Goal: Task Accomplishment & Management: Manage account settings

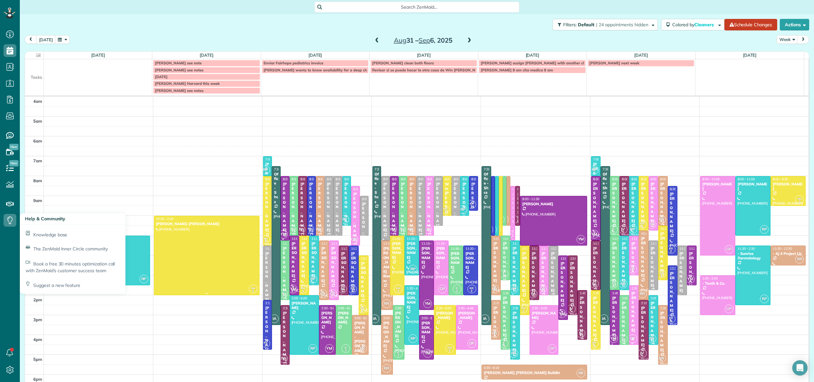
scroll to position [40, 0]
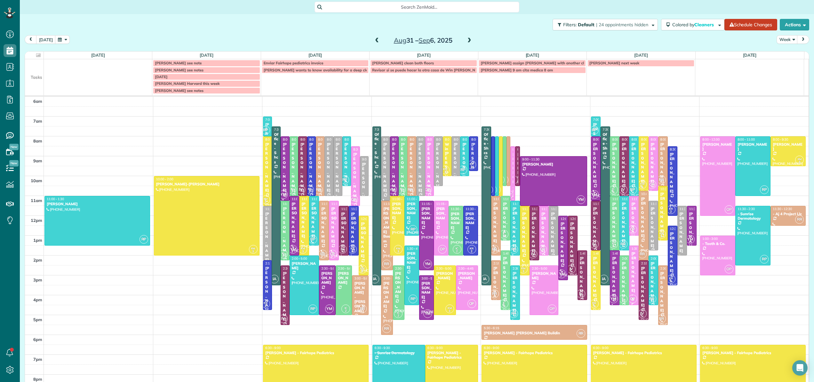
click at [466, 37] on span at bounding box center [469, 41] width 7 height 10
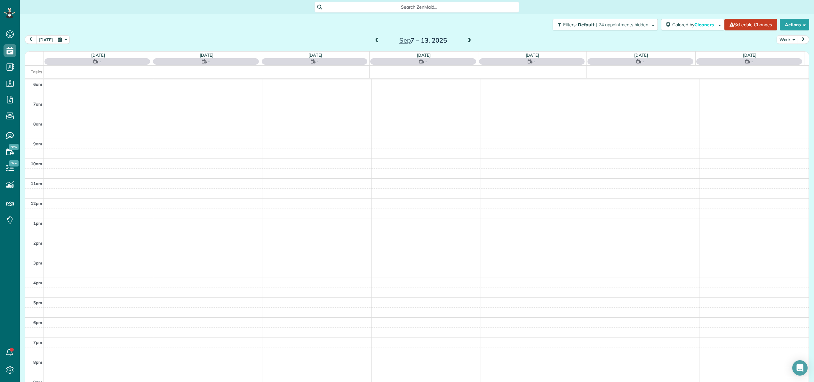
scroll to position [46, 0]
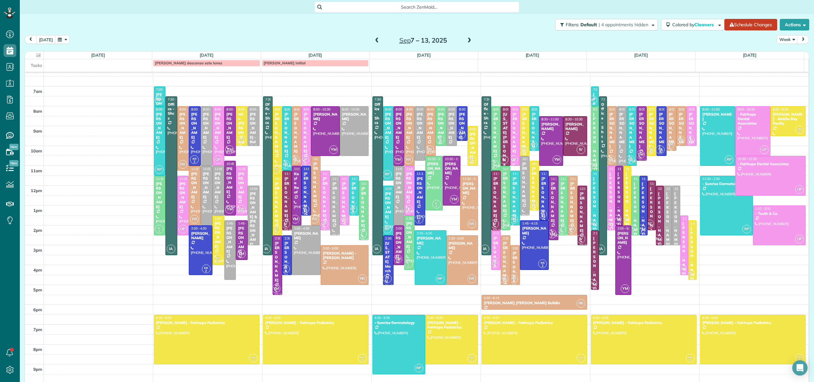
click at [466, 37] on span at bounding box center [469, 41] width 7 height 10
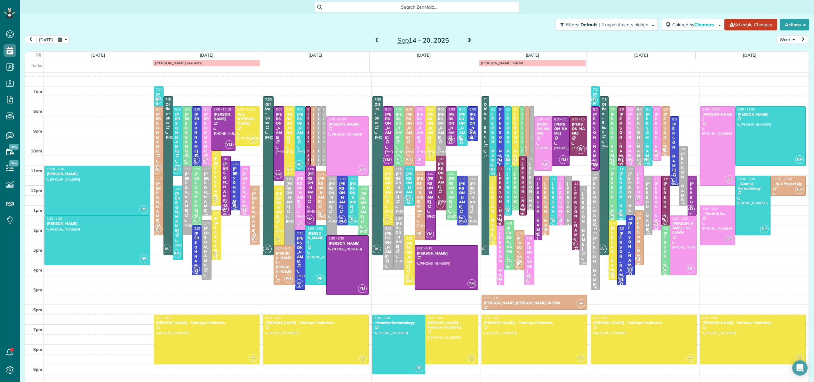
click at [374, 43] on span at bounding box center [376, 41] width 7 height 6
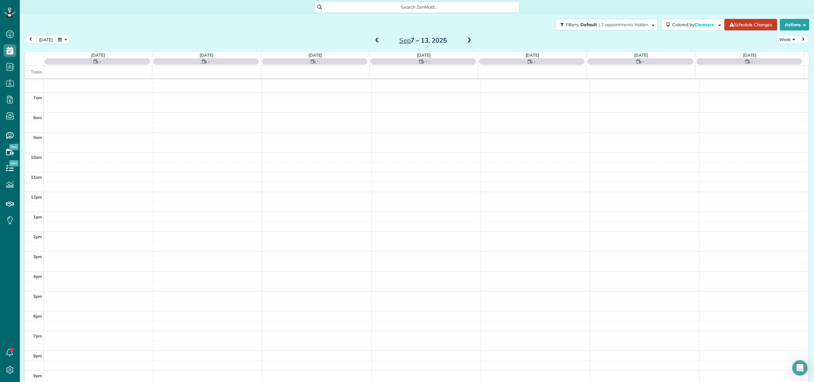
click at [374, 43] on span at bounding box center [376, 41] width 7 height 6
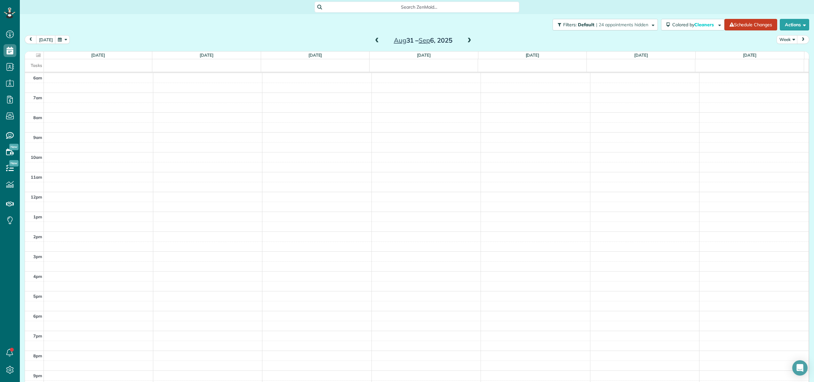
scroll to position [40, 0]
click at [374, 43] on span at bounding box center [376, 41] width 7 height 6
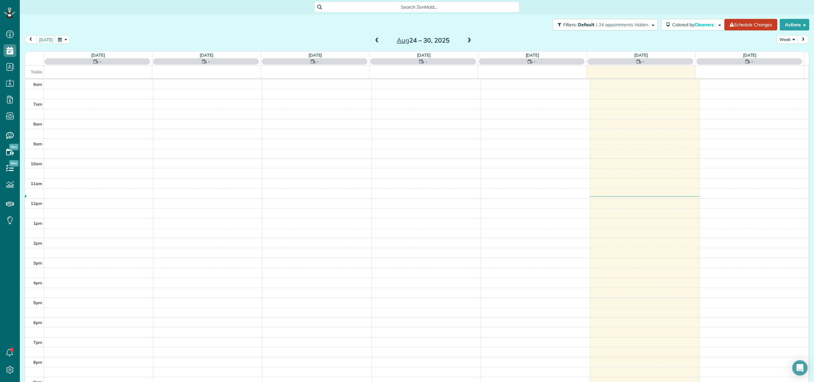
scroll to position [46, 0]
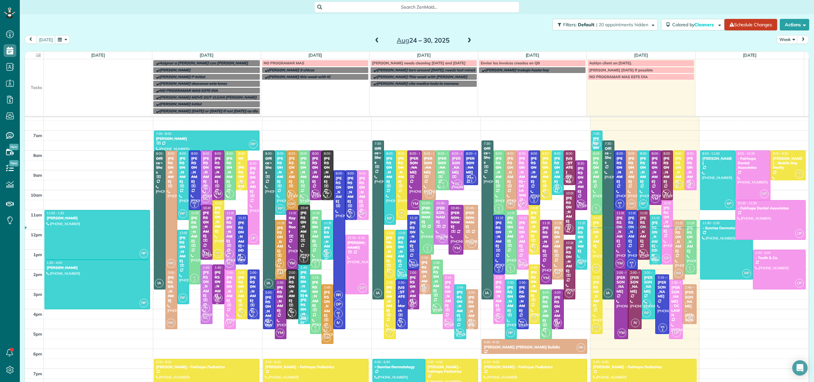
click at [466, 42] on span at bounding box center [469, 41] width 7 height 6
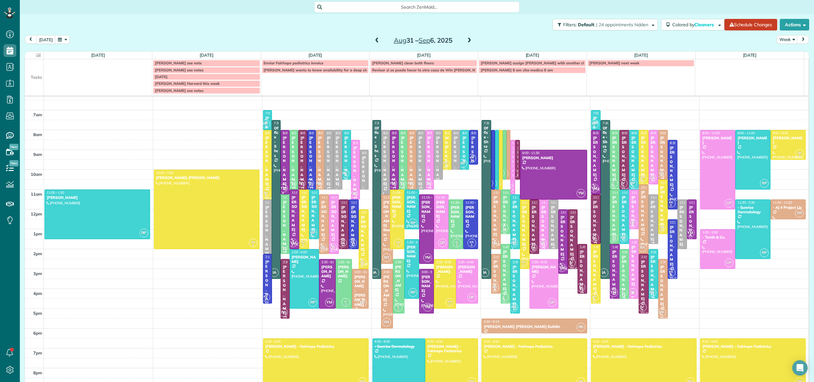
click at [466, 42] on span at bounding box center [469, 41] width 7 height 6
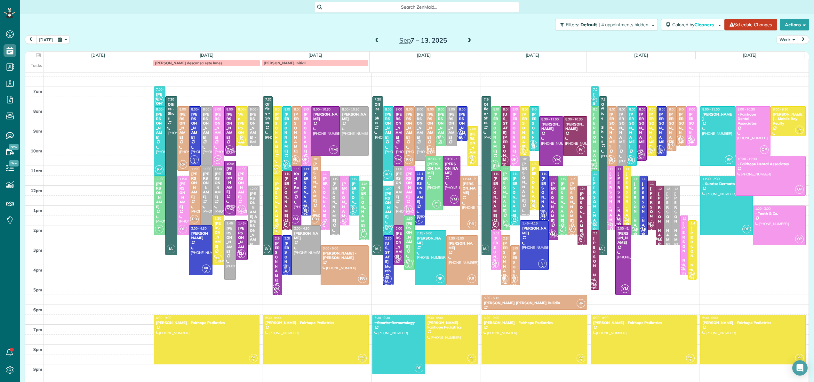
click at [373, 41] on span at bounding box center [376, 41] width 7 height 6
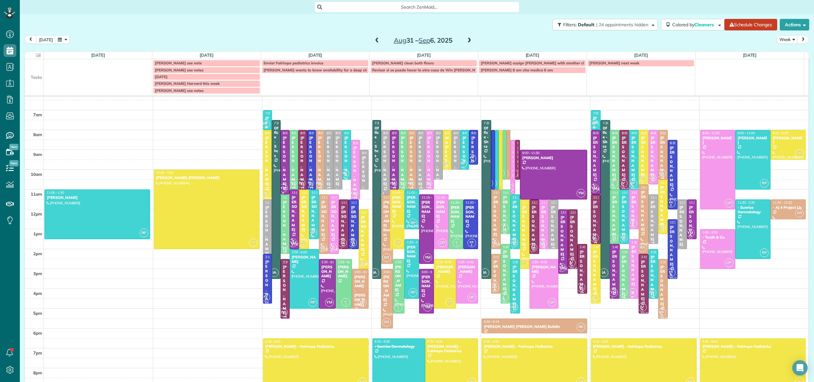
click at [392, 140] on div "[PERSON_NAME]" at bounding box center [394, 161] width 5 height 51
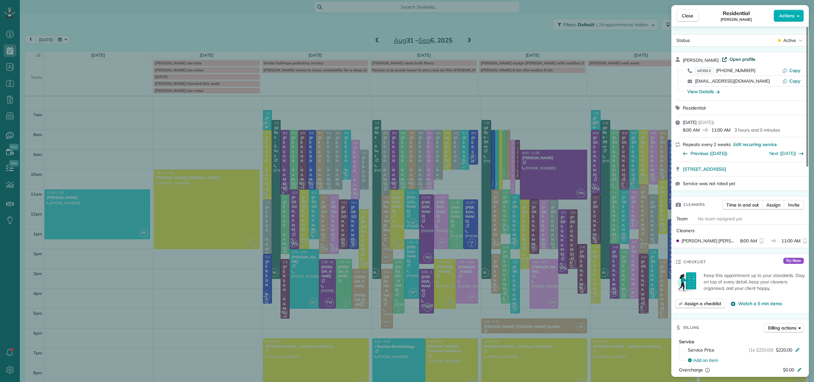
click at [730, 59] on span "Open profile" at bounding box center [743, 59] width 26 height 6
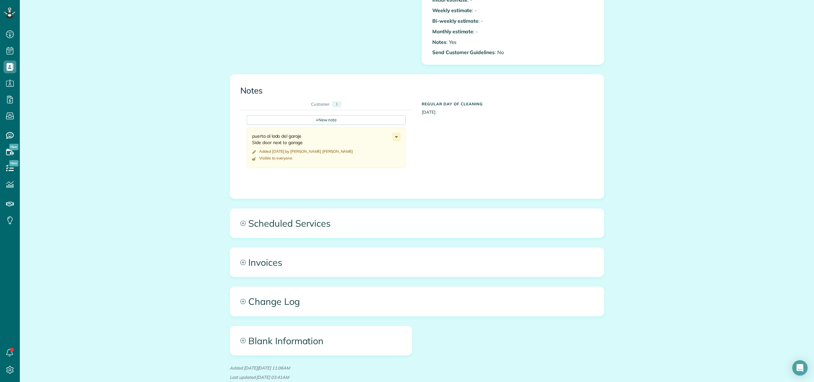
scroll to position [256, 0]
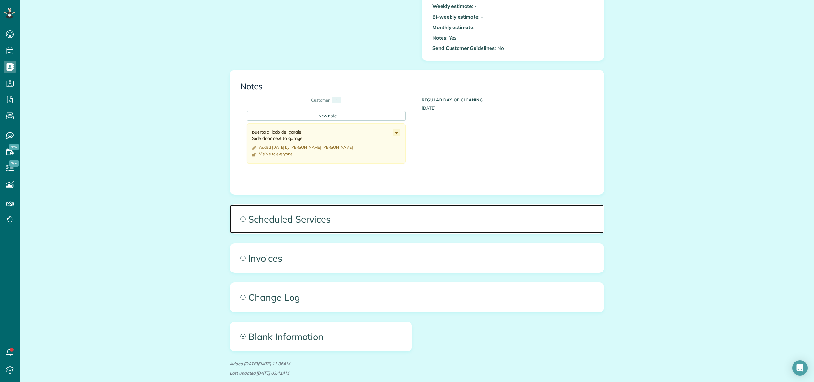
click at [293, 219] on span "Scheduled Services" at bounding box center [417, 218] width 374 height 29
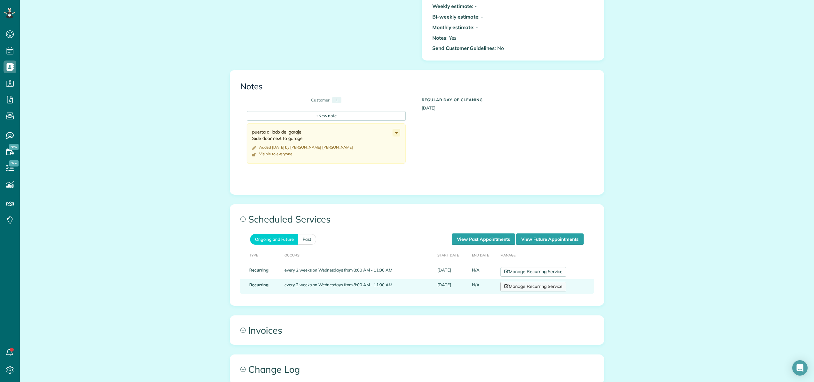
click at [524, 288] on link "Manage Recurring Service" at bounding box center [533, 287] width 66 height 10
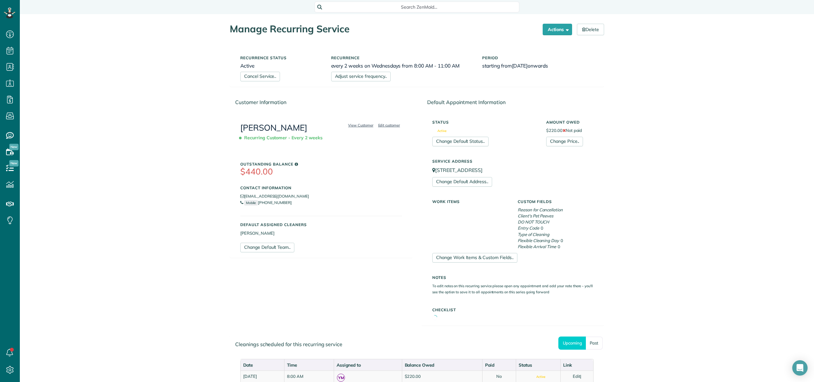
scroll to position [3, 3]
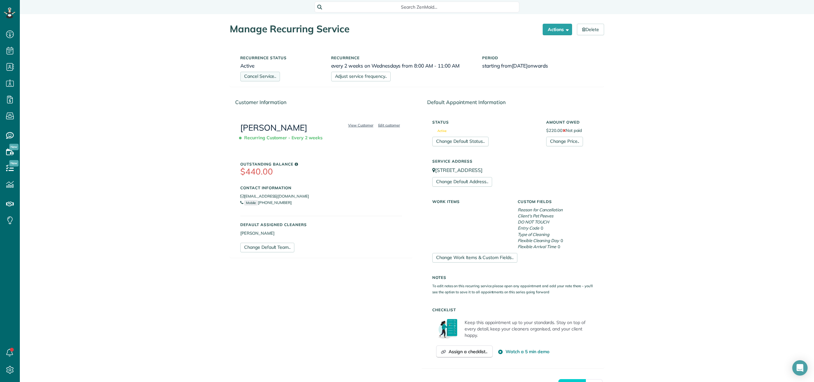
click at [267, 78] on link "Cancel Service.." at bounding box center [260, 77] width 40 height 10
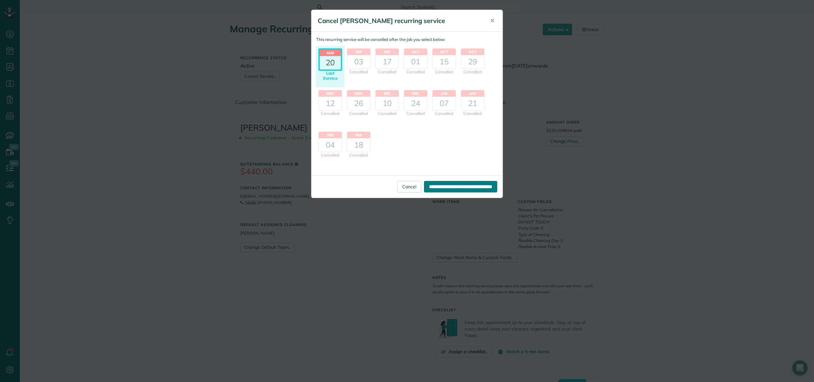
click at [440, 184] on input "**********" at bounding box center [460, 187] width 73 height 12
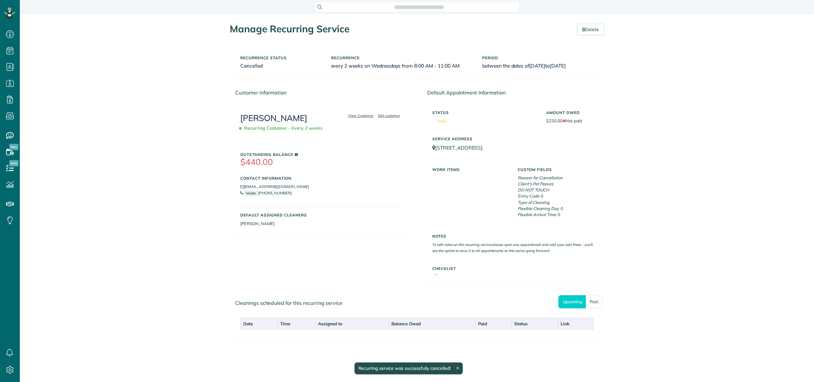
scroll to position [3, 3]
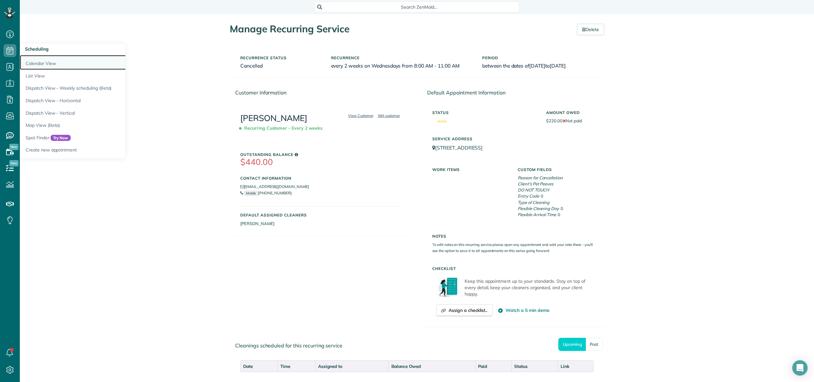
click at [35, 58] on link "Calendar View" at bounding box center [100, 62] width 160 height 15
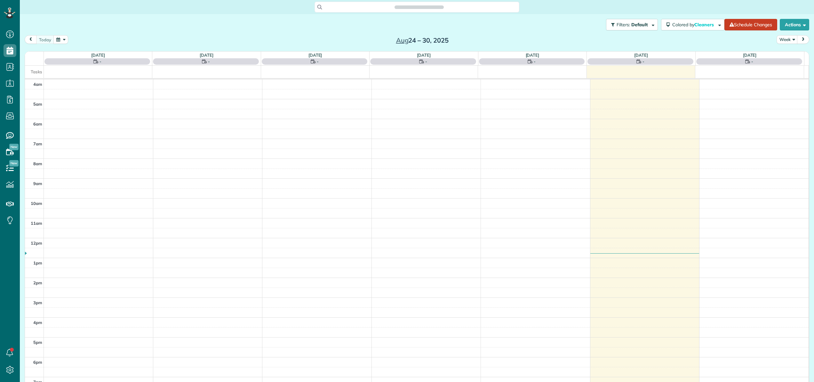
scroll to position [46, 0]
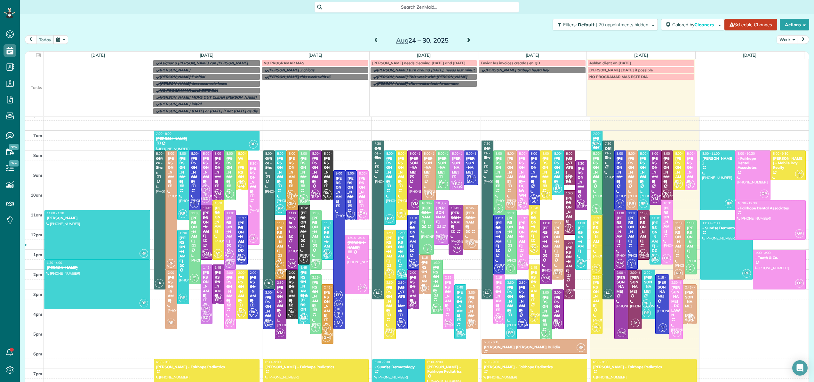
click at [466, 41] on span at bounding box center [468, 41] width 7 height 6
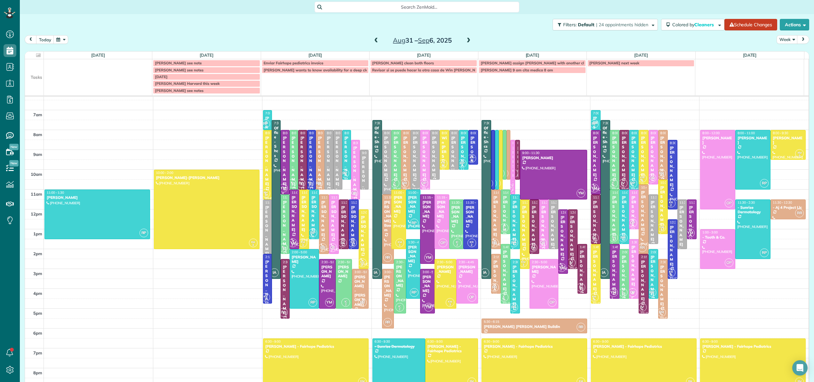
click at [466, 41] on span at bounding box center [468, 41] width 7 height 6
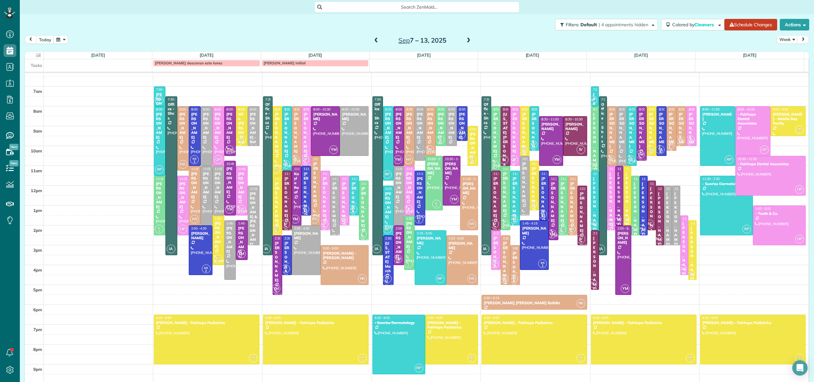
click at [454, 4] on div "Search ZenMaid…" at bounding box center [417, 7] width 205 height 11
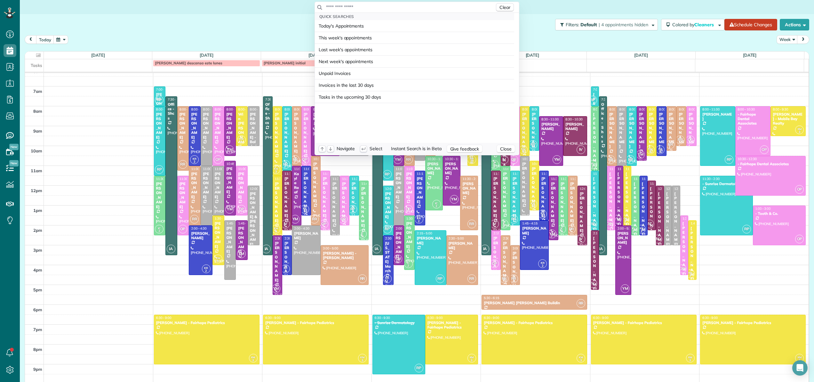
click at [452, 7] on input "text" at bounding box center [410, 7] width 169 height 6
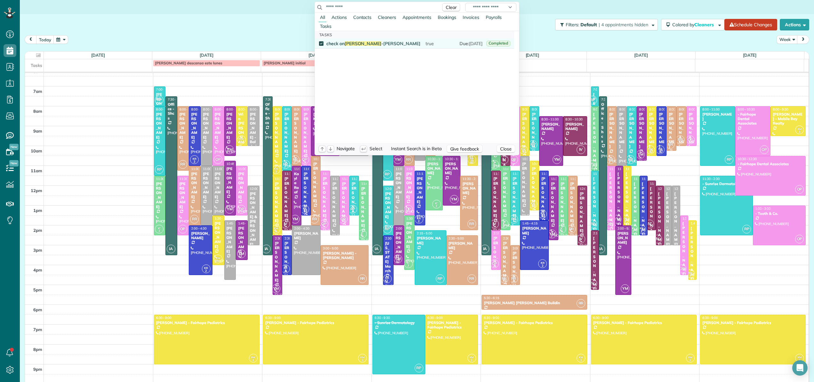
type input "*********"
click at [384, 44] on span "check on margarita -pamela chandlres" at bounding box center [373, 43] width 94 height 4
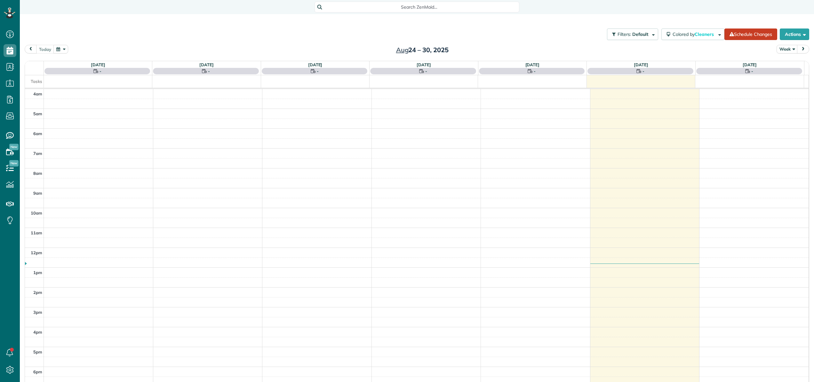
scroll to position [36, 0]
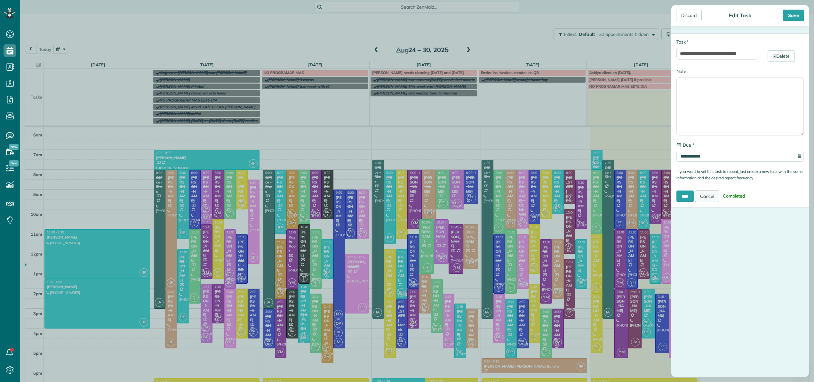
click at [713, 199] on link "Cancel" at bounding box center [707, 196] width 24 height 12
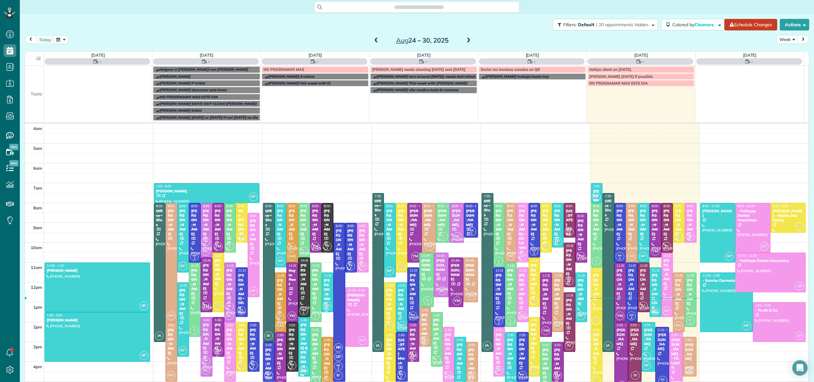
scroll to position [46, 0]
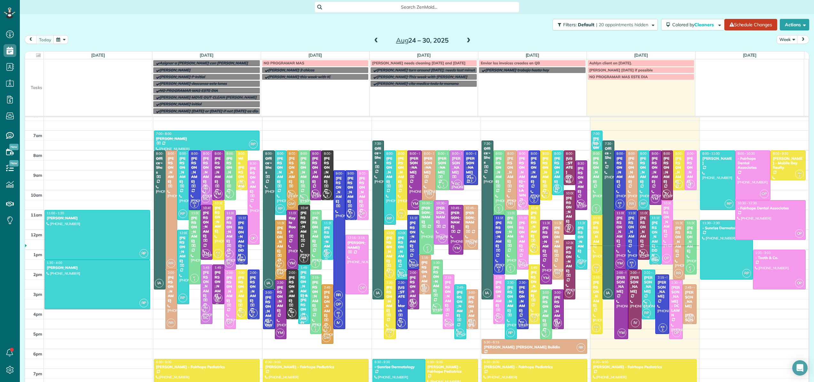
click at [642, 294] on div at bounding box center [648, 294] width 13 height 49
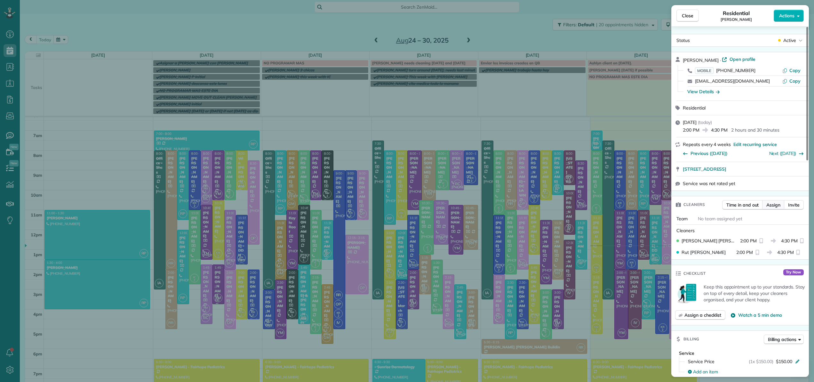
click at [773, 203] on span "Assign" at bounding box center [773, 205] width 14 height 6
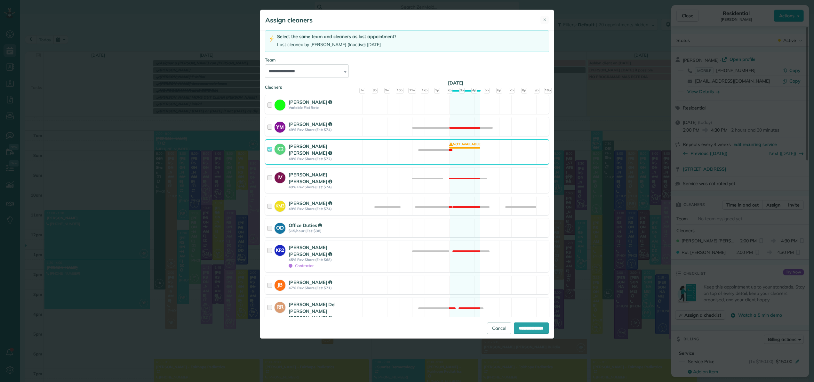
scroll to position [47, 0]
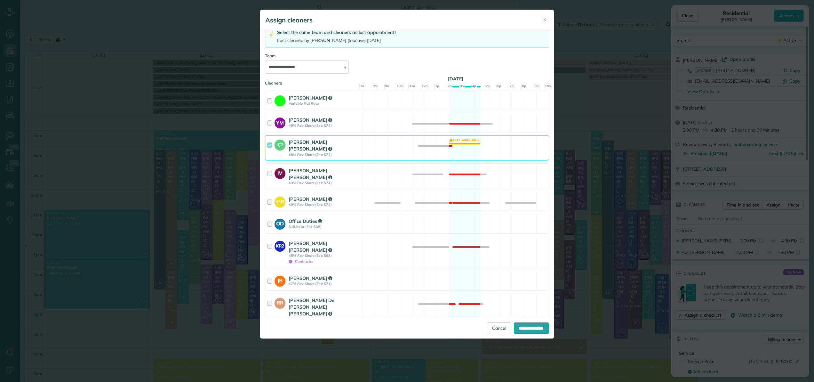
click at [268, 143] on div at bounding box center [270, 148] width 7 height 18
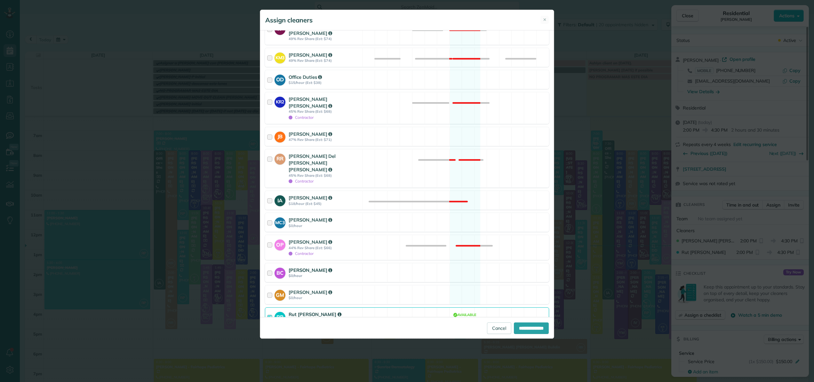
scroll to position [196, 0]
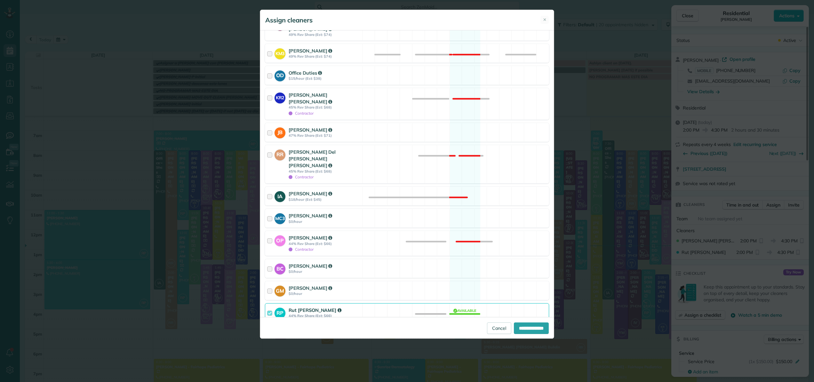
click at [268, 307] on div at bounding box center [270, 316] width 7 height 18
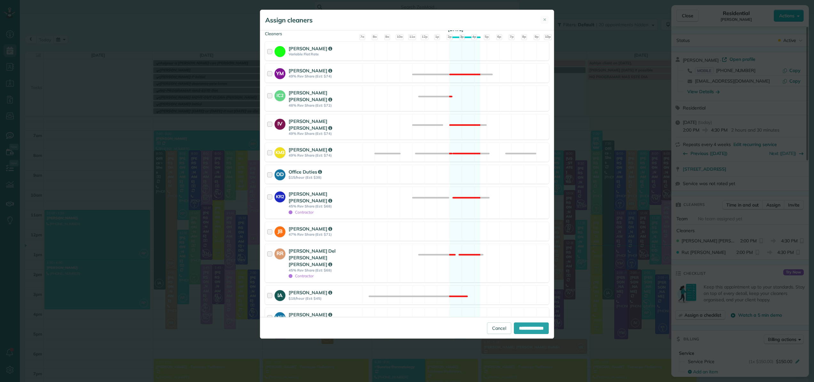
scroll to position [37, 0]
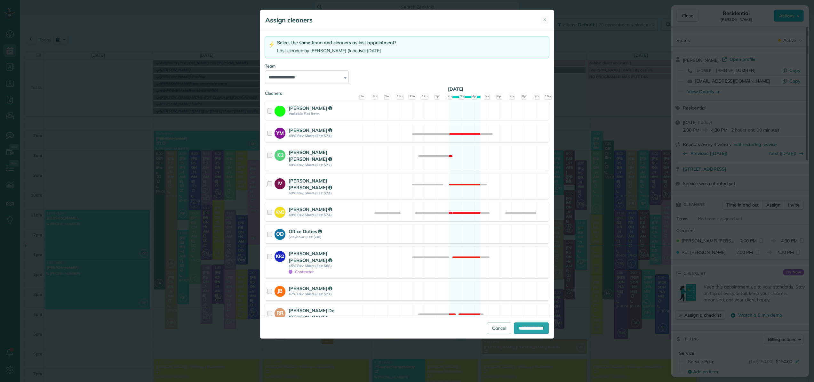
click at [271, 156] on div at bounding box center [270, 158] width 7 height 18
click at [538, 327] on input "**********" at bounding box center [531, 328] width 35 height 12
type input "**********"
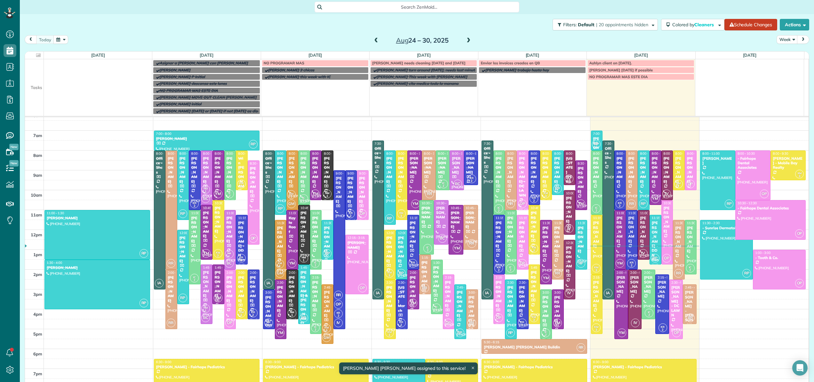
scroll to position [40, 0]
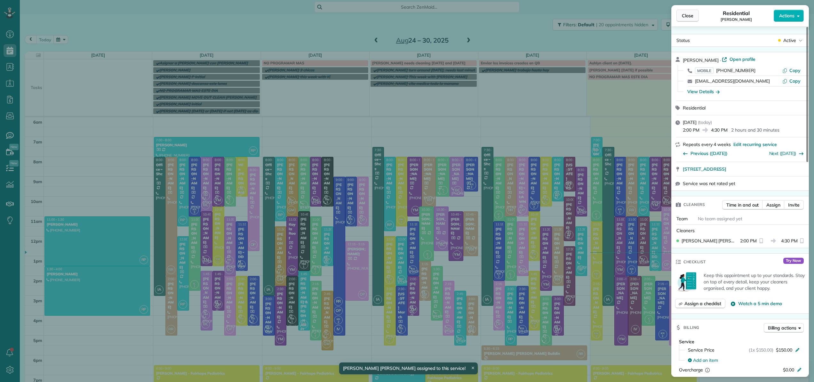
click at [690, 17] on span "Close" at bounding box center [688, 15] width 12 height 6
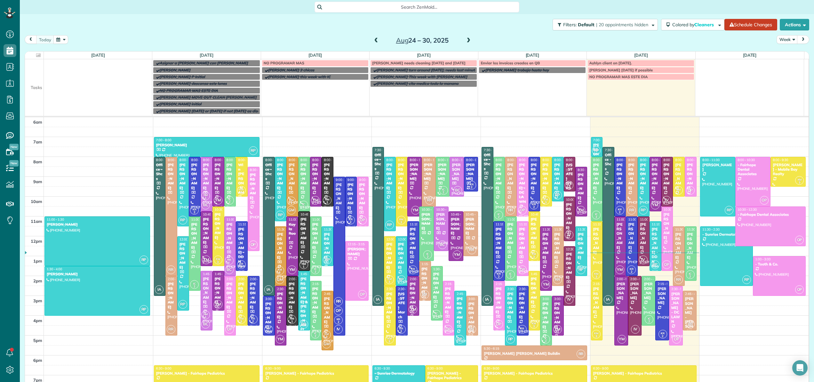
click at [418, 7] on span "Search ZenMaid…" at bounding box center [419, 7] width 195 height 6
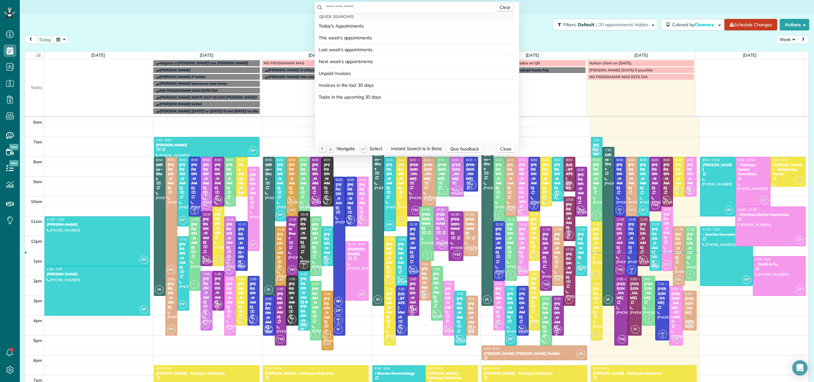
click at [424, 5] on input "text" at bounding box center [410, 7] width 169 height 6
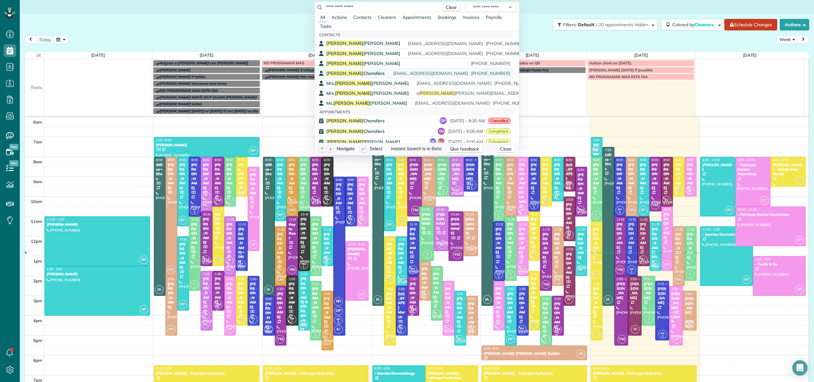
type input "**********"
click at [371, 72] on div "Pamela Chandlers mcriggall@gmail.com (251) 823-6260" at bounding box center [418, 73] width 184 height 6
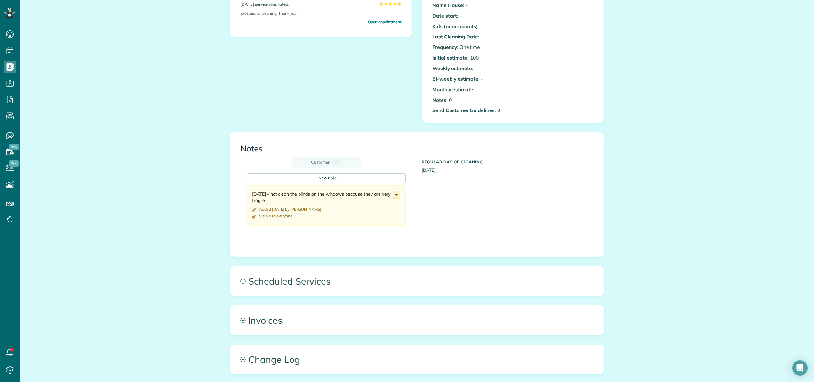
scroll to position [286, 0]
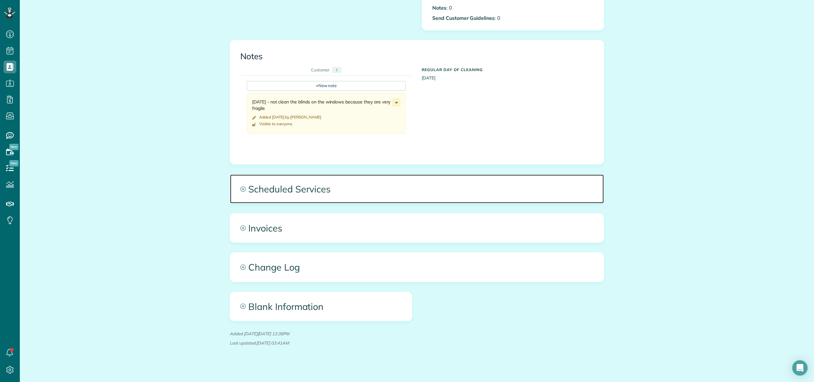
click at [300, 192] on span "Scheduled Services" at bounding box center [417, 188] width 374 height 29
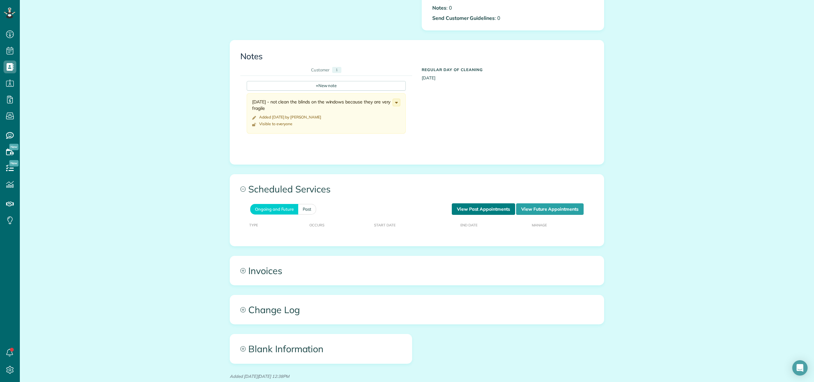
click at [480, 209] on link "View Past Appointments" at bounding box center [483, 209] width 63 height 12
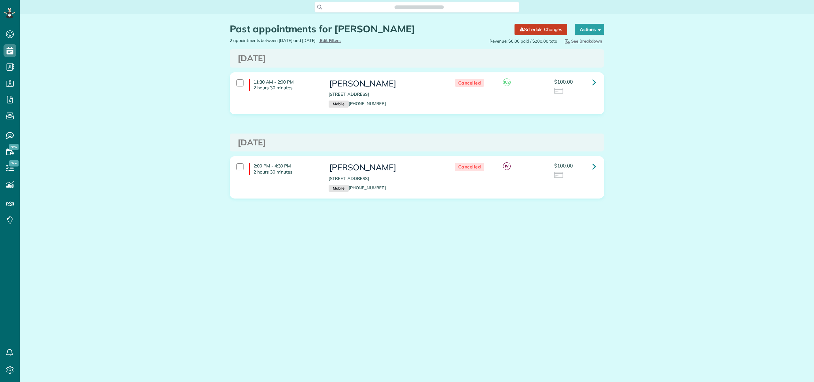
scroll to position [3, 3]
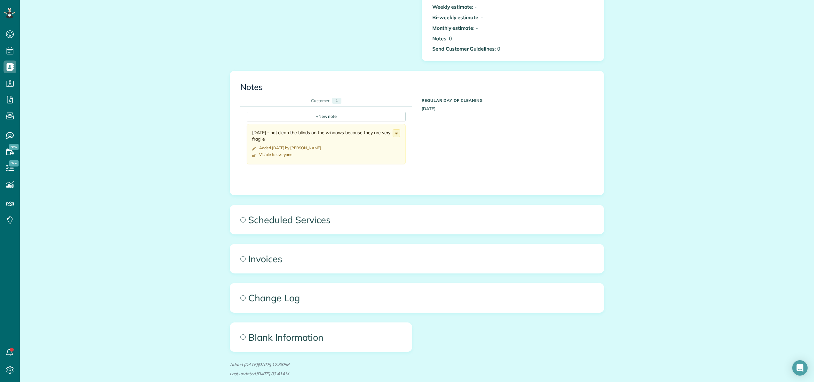
scroll to position [259, 0]
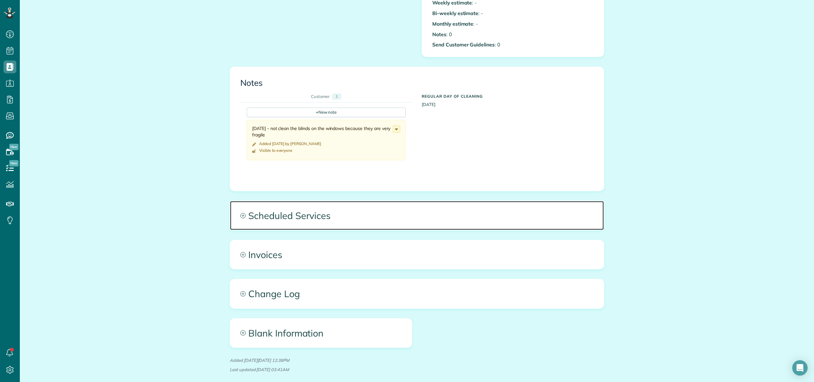
click at [293, 215] on span "Scheduled Services" at bounding box center [417, 215] width 374 height 29
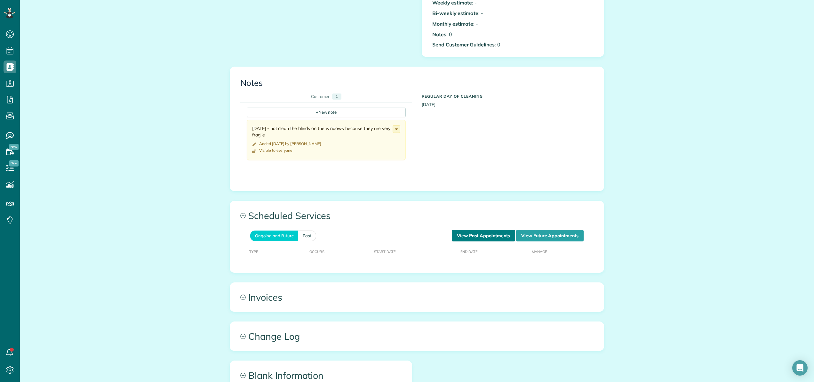
click at [475, 237] on link "View Past Appointments" at bounding box center [483, 236] width 63 height 12
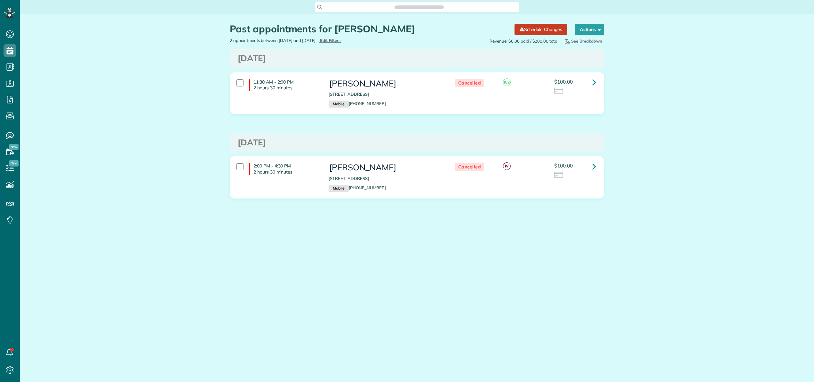
scroll to position [3, 3]
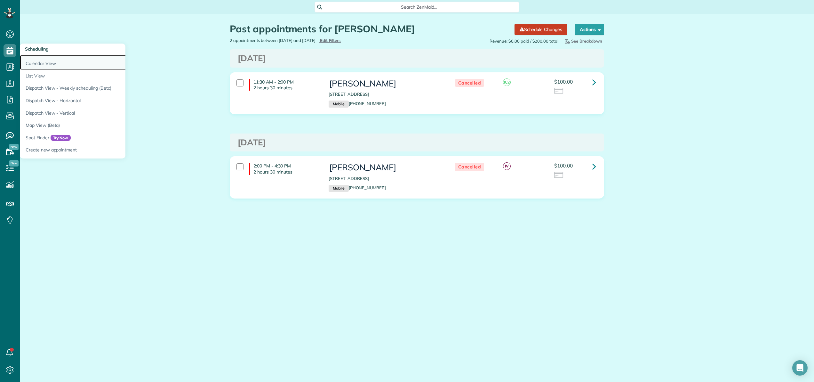
click at [41, 57] on link "Calendar View" at bounding box center [100, 62] width 160 height 15
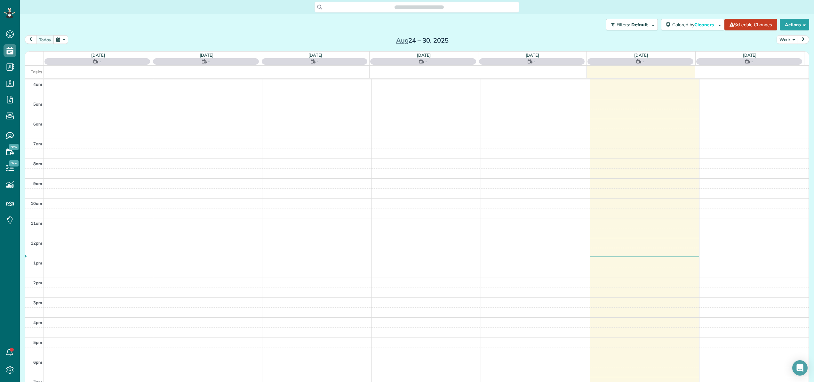
scroll to position [46, 0]
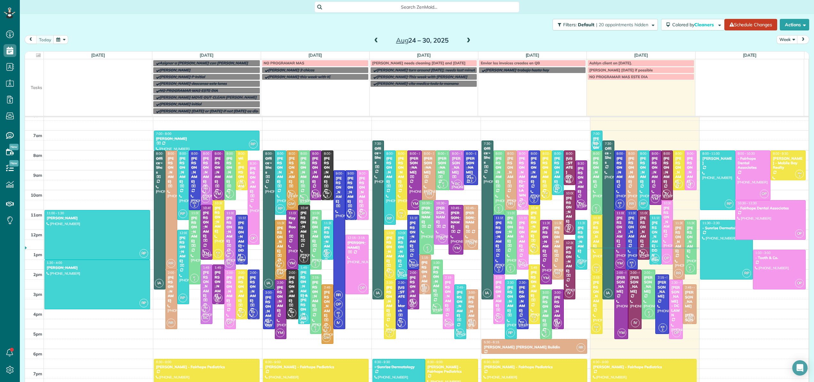
click at [465, 41] on span at bounding box center [468, 41] width 7 height 6
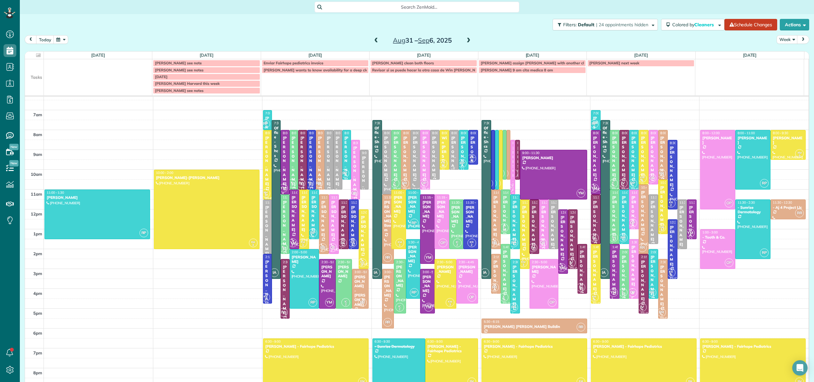
click at [451, 140] on div "[PERSON_NAME]" at bounding box center [454, 156] width 6 height 41
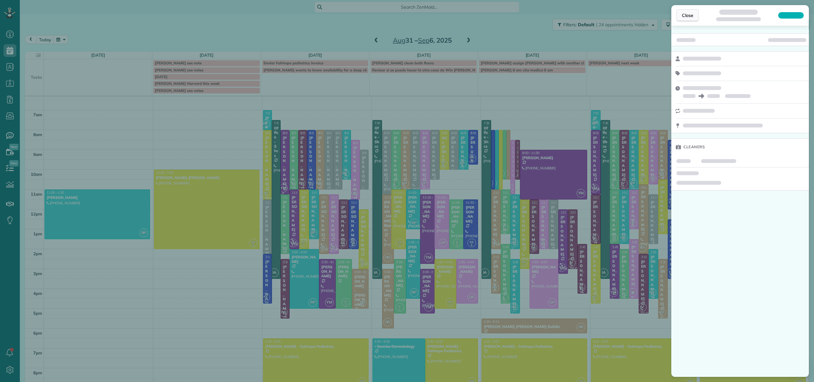
click at [691, 15] on span "Close" at bounding box center [688, 15] width 12 height 6
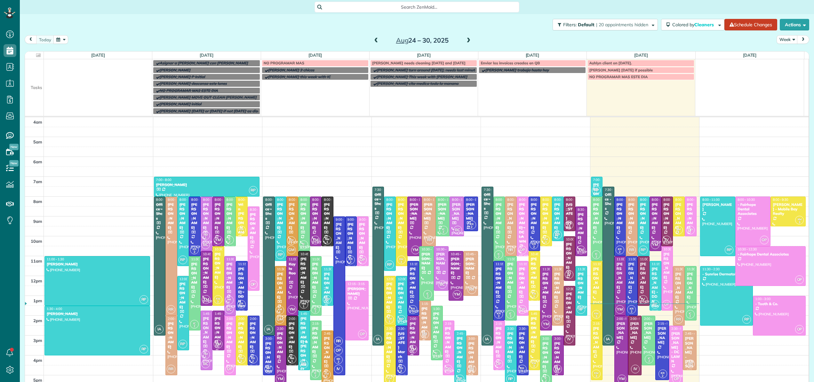
scroll to position [46, 0]
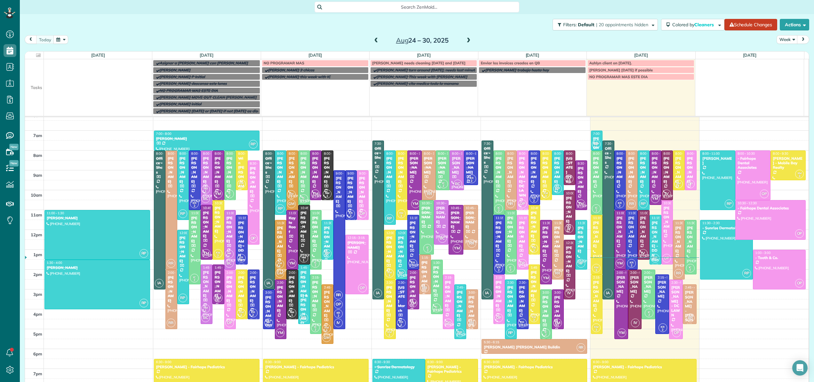
click at [466, 40] on span at bounding box center [468, 41] width 7 height 6
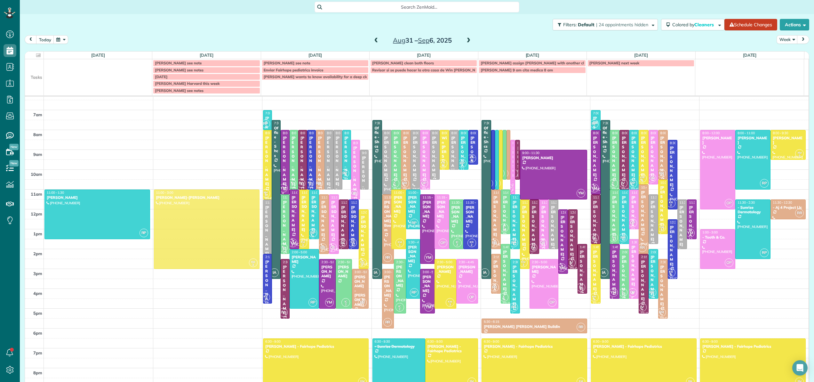
drag, startPoint x: 203, startPoint y: 205, endPoint x: 206, endPoint y: 223, distance: 17.8
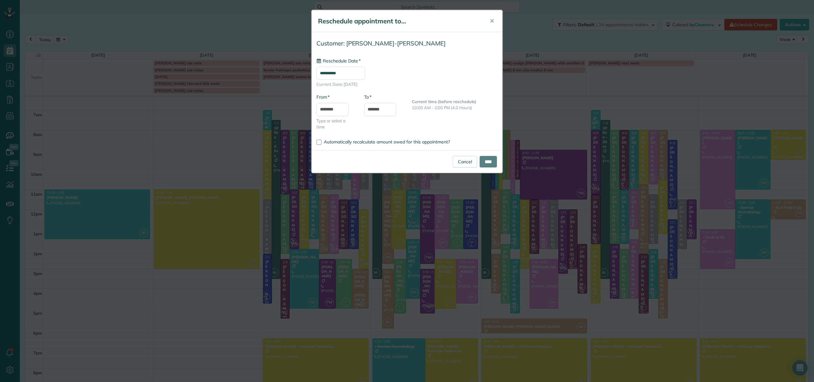
type input "**********"
click at [481, 160] on input "****" at bounding box center [488, 162] width 17 height 12
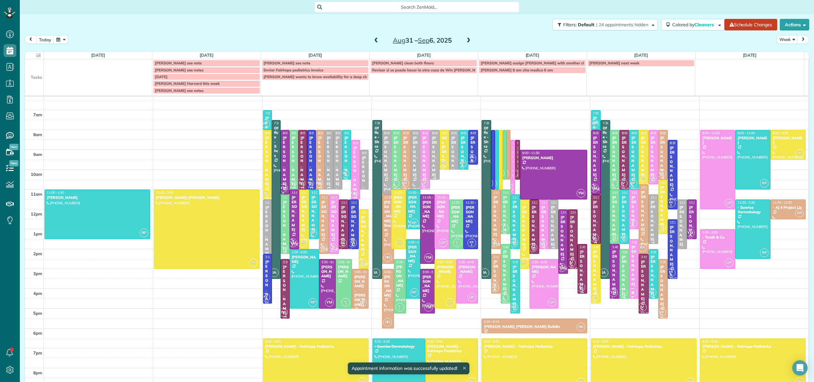
scroll to position [40, 0]
